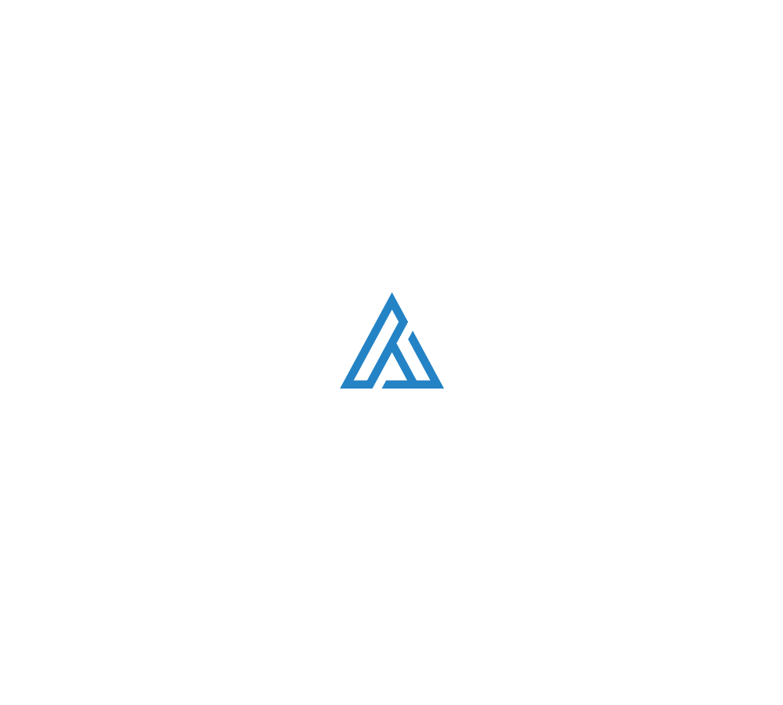
scroll to position [1061, 0]
